Goal: Information Seeking & Learning: Learn about a topic

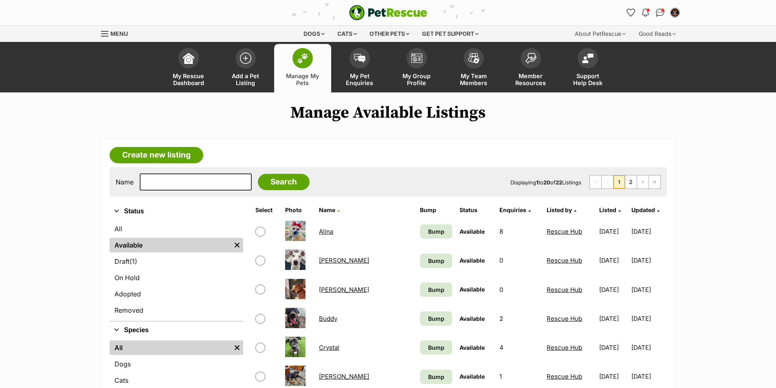
click at [711, 45] on header "My Rescue Dashboard Add a Pet Listing Manage My Pets My Pet Enquiries My Group …" at bounding box center [388, 67] width 776 height 51
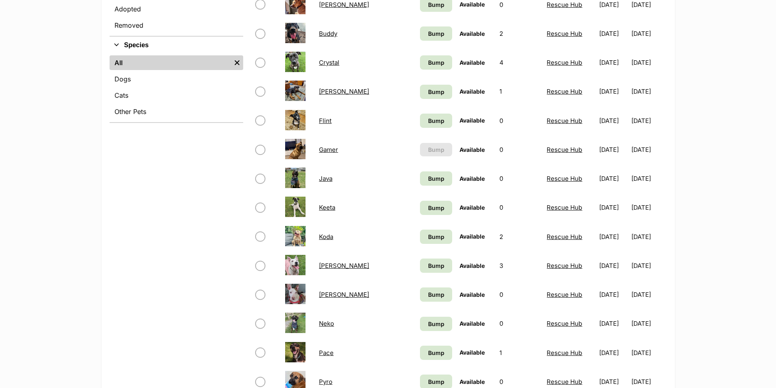
scroll to position [122, 0]
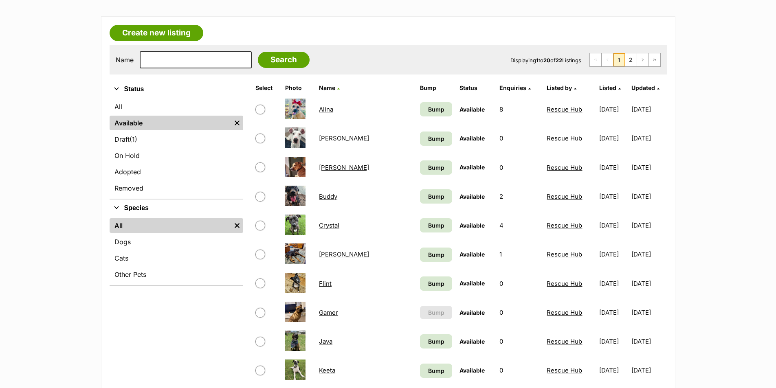
click at [329, 196] on link "Buddy" at bounding box center [328, 197] width 18 height 8
click at [328, 314] on link "Gamer" at bounding box center [328, 313] width 19 height 8
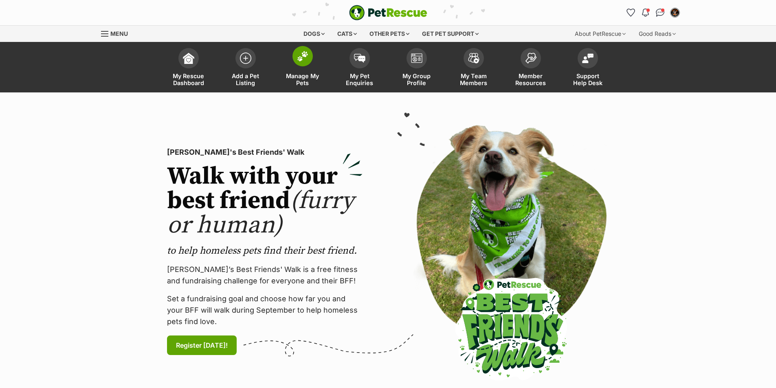
click at [306, 61] on img at bounding box center [302, 56] width 11 height 11
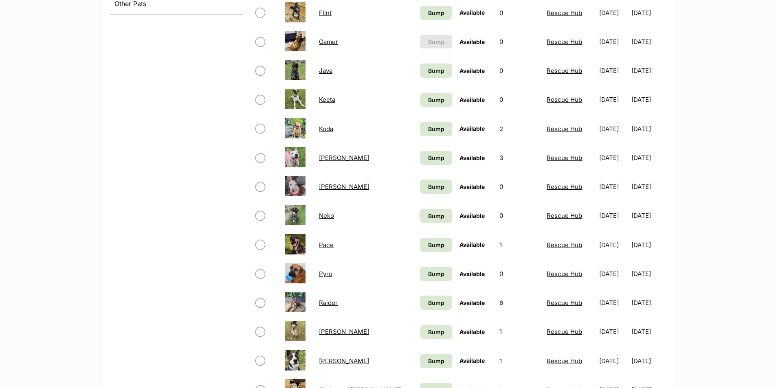
scroll to position [571, 0]
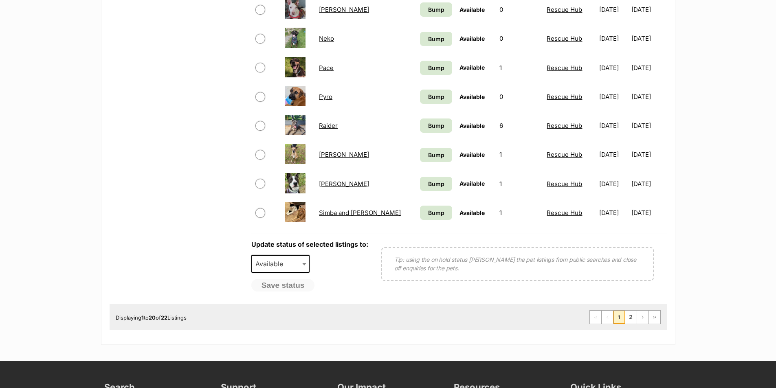
click at [337, 128] on link "Raider" at bounding box center [328, 126] width 19 height 8
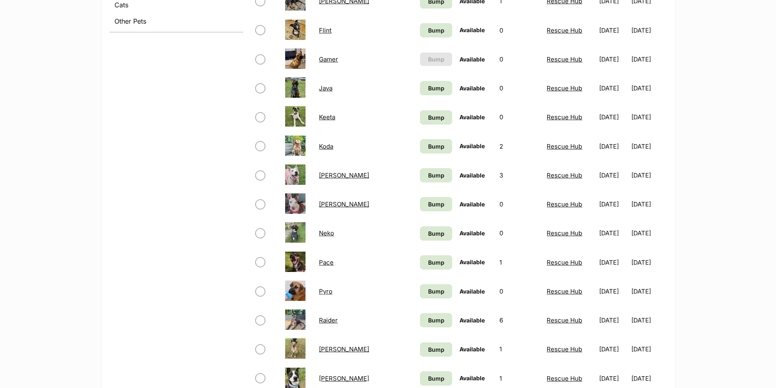
scroll to position [448, 0]
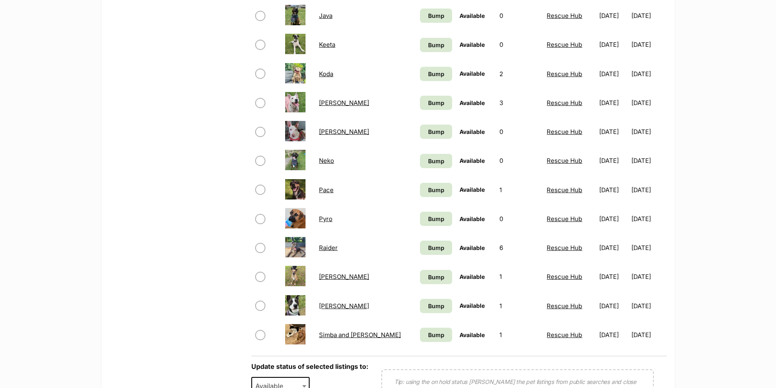
click at [329, 304] on link "[PERSON_NAME]" at bounding box center [344, 306] width 50 height 8
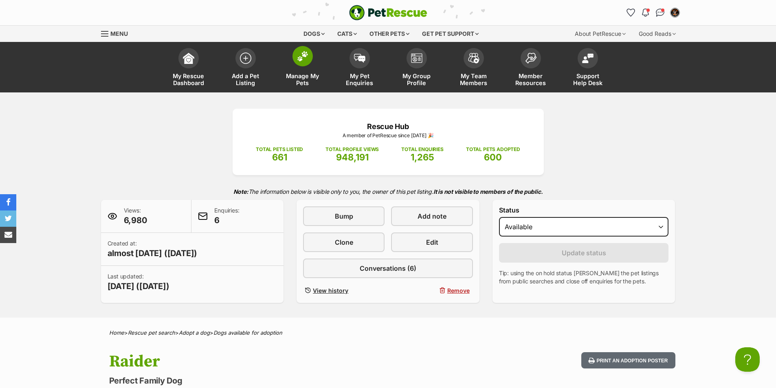
click at [301, 55] on img at bounding box center [302, 56] width 11 height 11
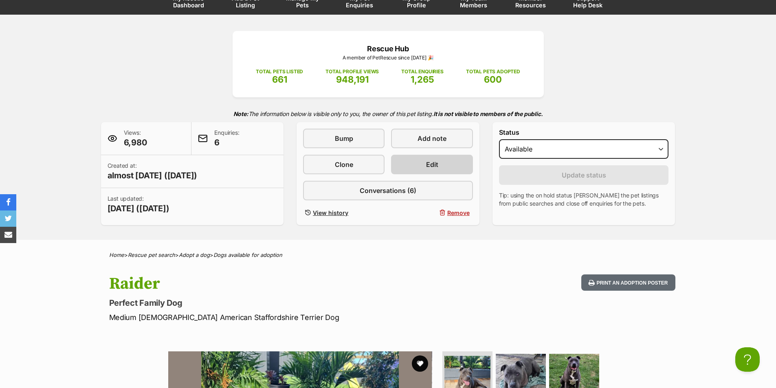
scroll to position [204, 0]
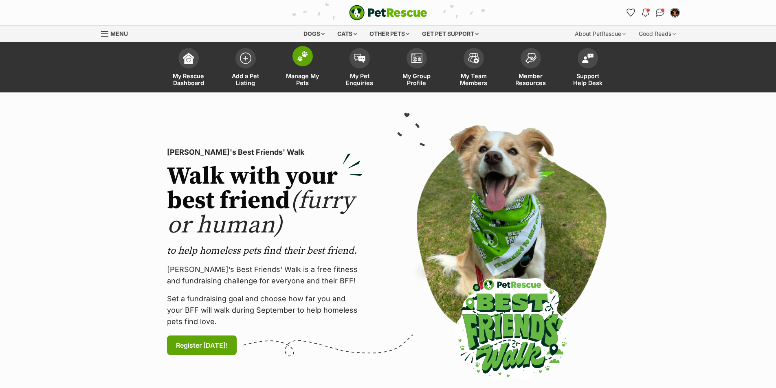
click at [299, 61] on img at bounding box center [302, 56] width 11 height 11
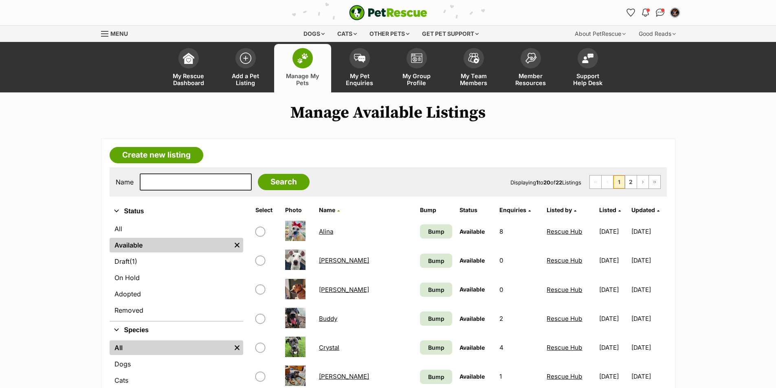
click at [329, 259] on link "[PERSON_NAME]" at bounding box center [344, 261] width 50 height 8
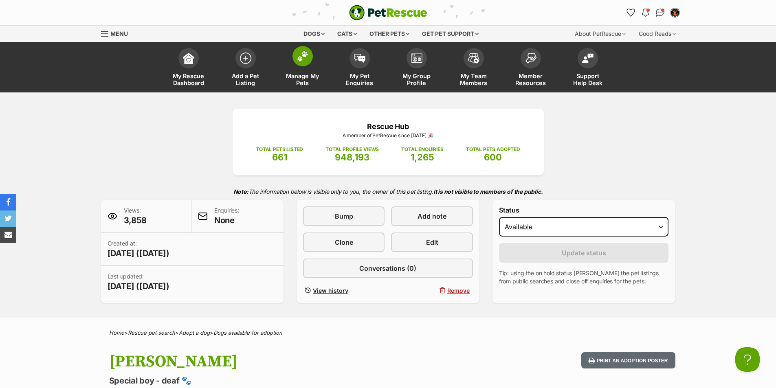
click at [304, 59] on img at bounding box center [302, 56] width 11 height 11
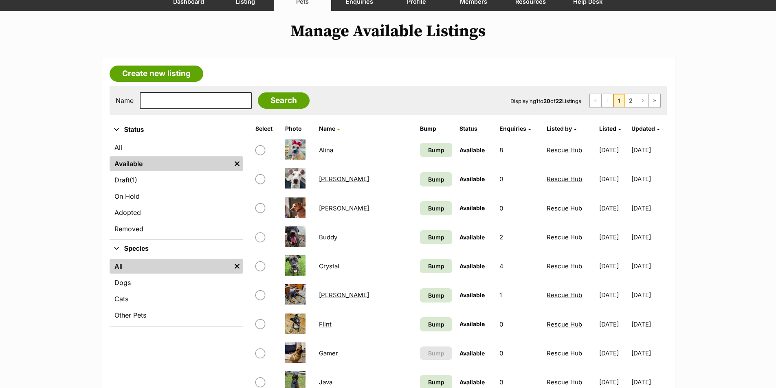
scroll to position [245, 0]
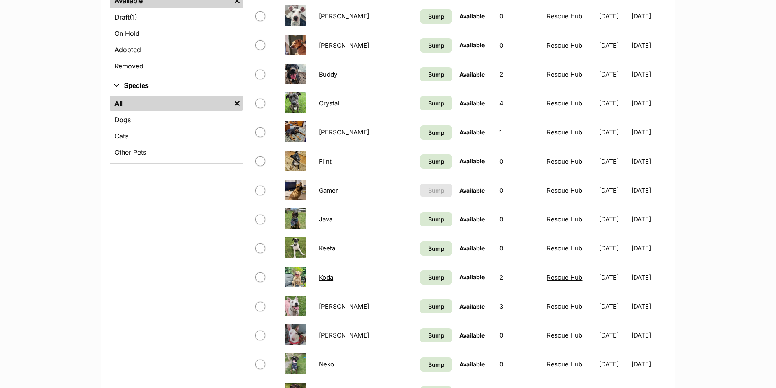
click at [326, 46] on link "Bowie" at bounding box center [344, 46] width 50 height 8
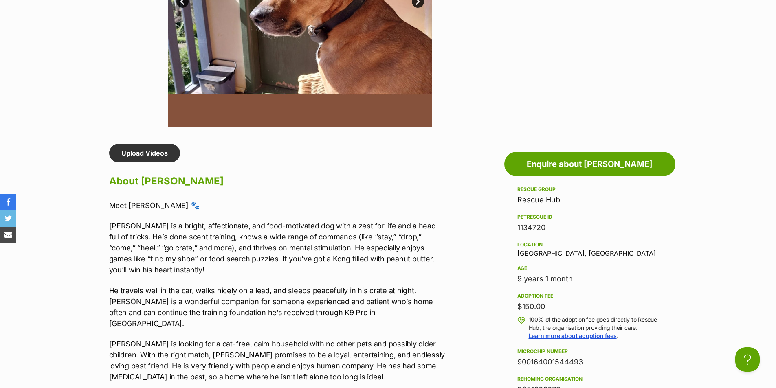
scroll to position [611, 0]
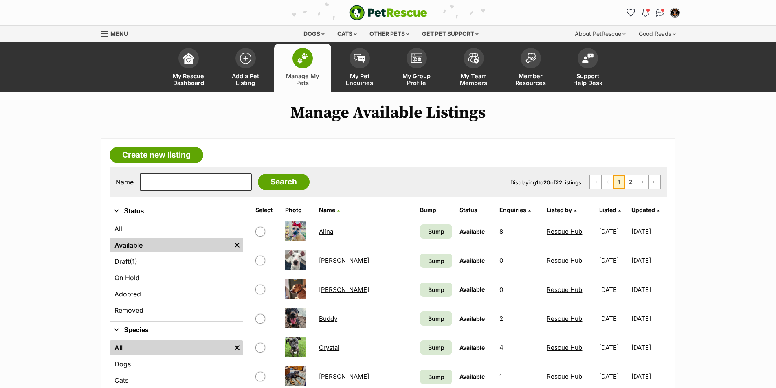
scroll to position [63, 0]
